Goal: Book appointment/travel/reservation

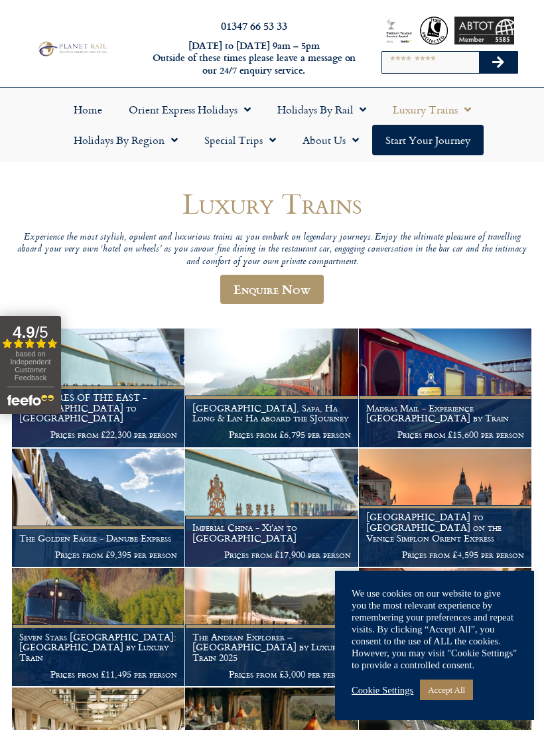
click at [458, 687] on link "Accept All" at bounding box center [446, 690] width 53 height 21
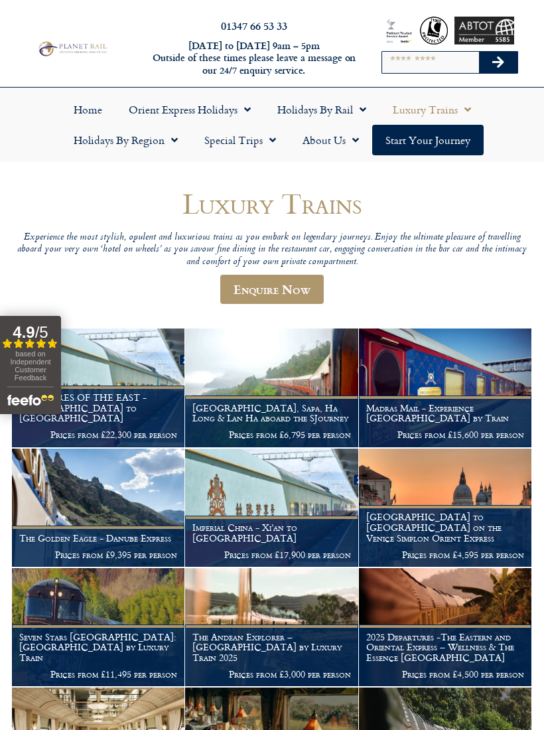
click at [445, 144] on link "Start your Journey" at bounding box center [428, 140] width 112 height 31
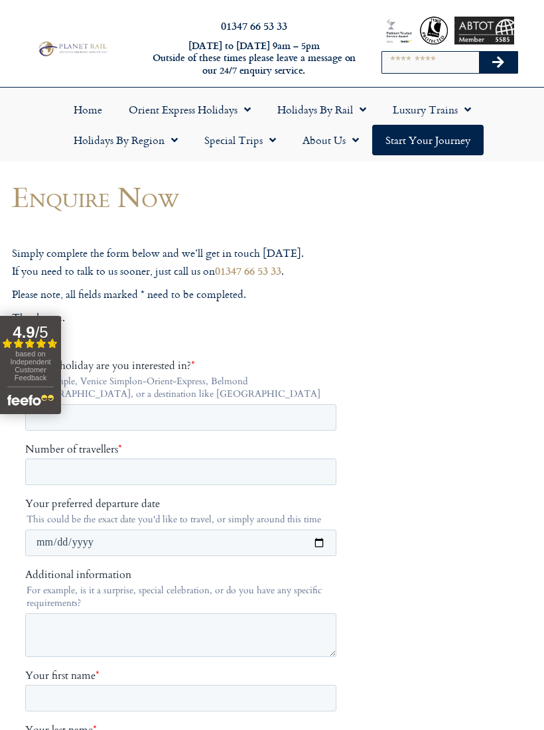
click at [238, 114] on span "Menu" at bounding box center [244, 110] width 13 height 24
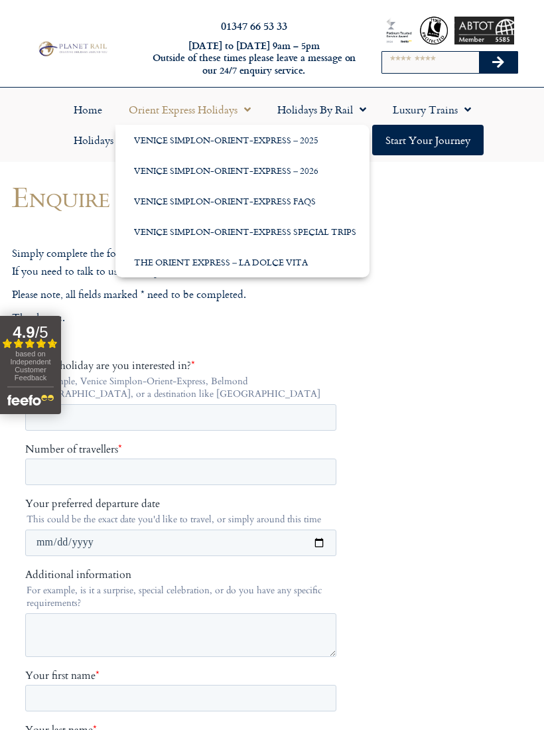
click at [251, 144] on link "Venice Simplon-Orient-Express – 2025" at bounding box center [242, 140] width 254 height 31
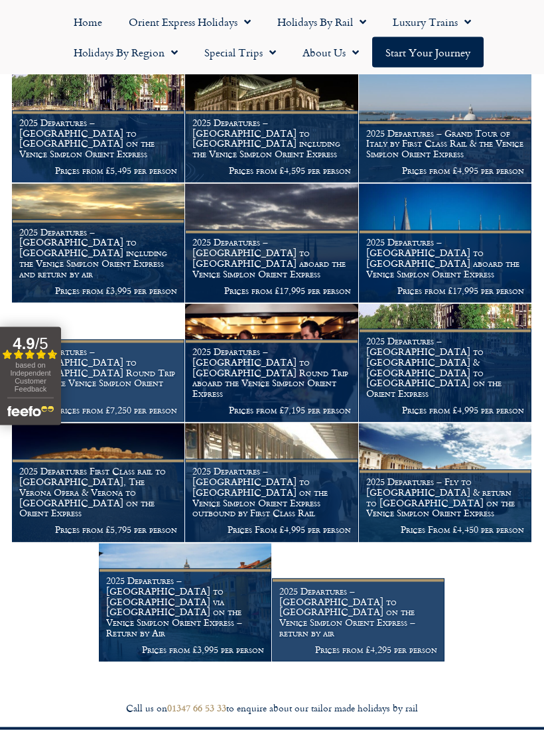
scroll to position [601, 0]
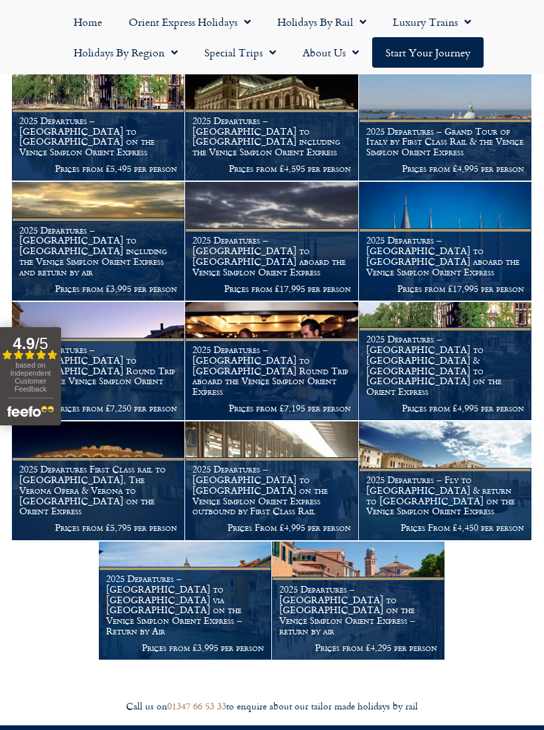
click at [291, 502] on h1 "2025 Departures – Venice to London on the Venice Simplon Orient Express outboun…" at bounding box center [271, 490] width 158 height 52
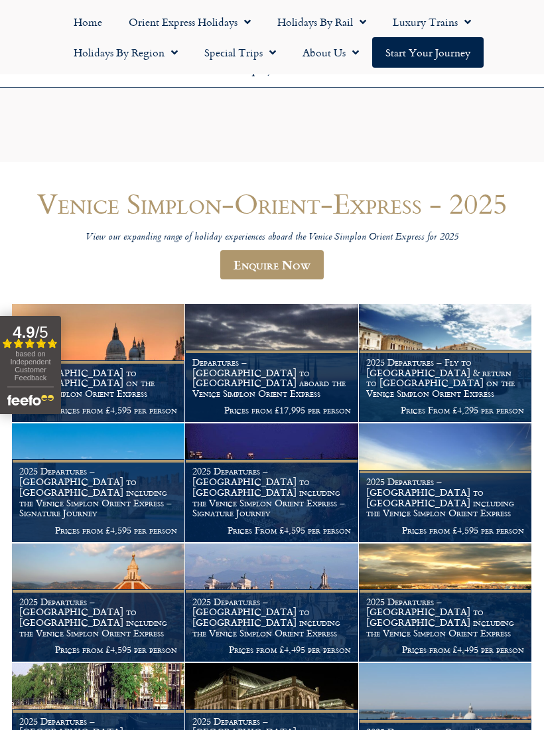
scroll to position [623, 0]
